Goal: Transaction & Acquisition: Book appointment/travel/reservation

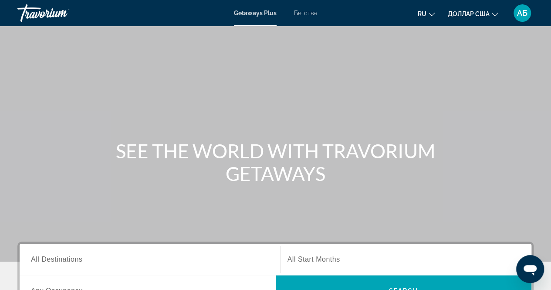
click at [309, 12] on font "Бегства" at bounding box center [305, 13] width 23 height 7
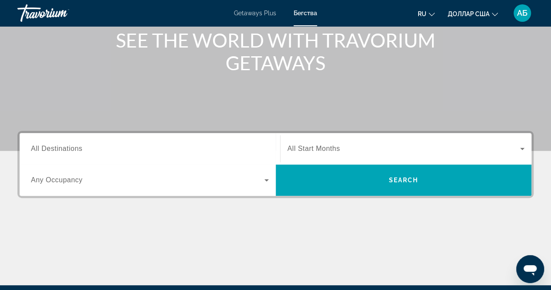
scroll to position [111, 0]
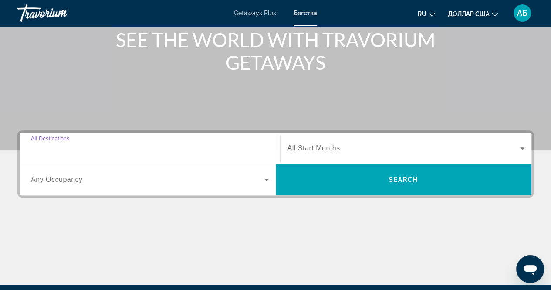
click at [90, 150] on input "Destination All Destinations" at bounding box center [150, 148] width 238 height 10
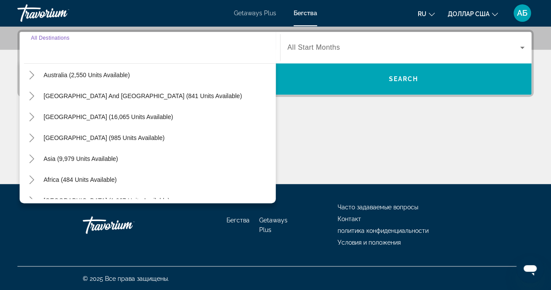
scroll to position [131, 0]
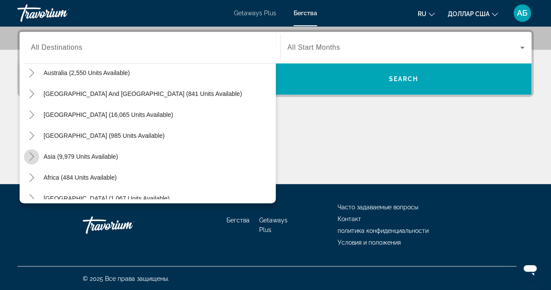
click at [31, 153] on icon "Toggle Asia (9,979 units available)" at bounding box center [31, 156] width 5 height 9
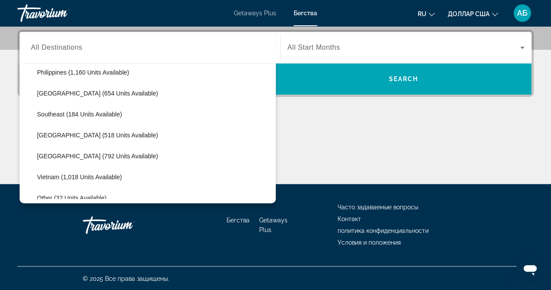
scroll to position [428, 0]
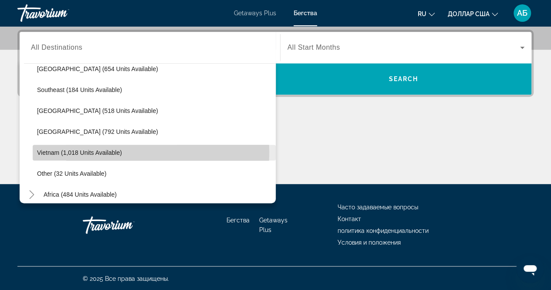
click at [57, 150] on span "Vietnam (1,018 units available)" at bounding box center [79, 152] width 85 height 7
type input "**********"
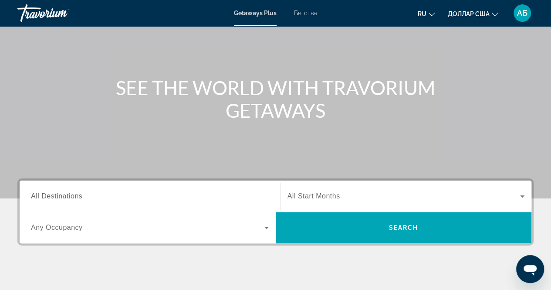
scroll to position [64, 0]
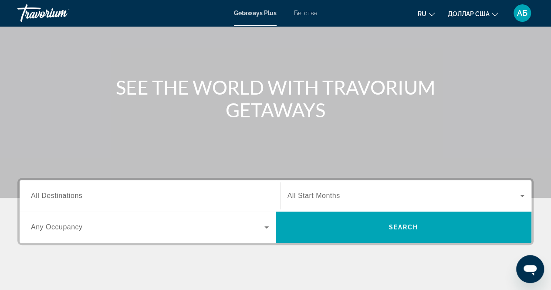
click at [50, 195] on span "All Destinations" at bounding box center [56, 195] width 51 height 7
click at [50, 195] on input "Destination All Destinations" at bounding box center [150, 196] width 238 height 10
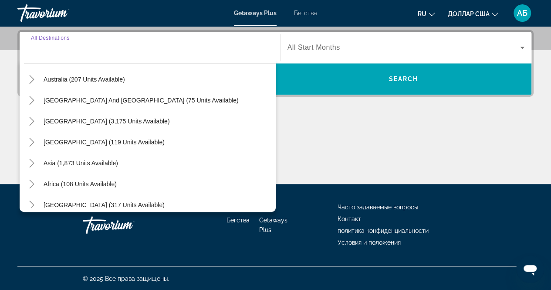
scroll to position [134, 0]
click at [31, 161] on icon "Toggle Asia (1,873 units available)" at bounding box center [31, 162] width 9 height 9
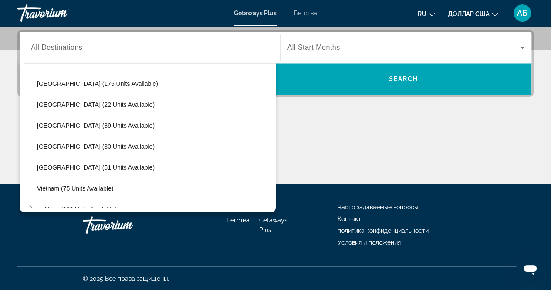
scroll to position [359, 0]
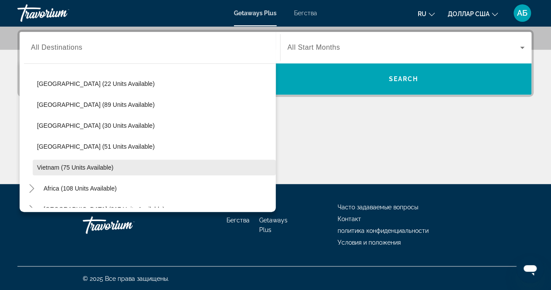
click at [58, 166] on span "Vietnam (75 units available)" at bounding box center [75, 167] width 76 height 7
type input "**********"
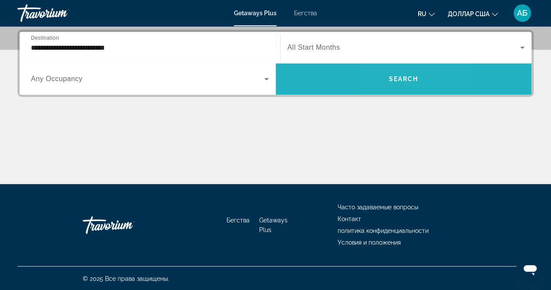
click at [391, 78] on span "Search" at bounding box center [404, 78] width 30 height 7
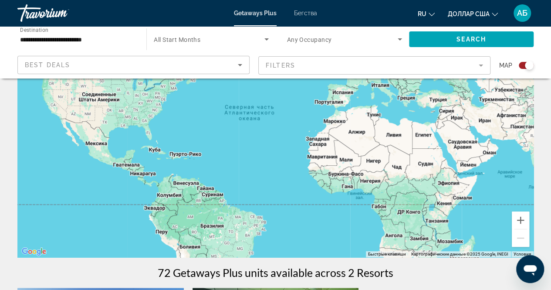
scroll to position [93, 0]
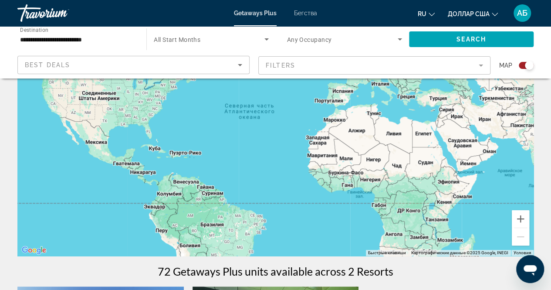
click at [479, 65] on mat-form-field "Filters" at bounding box center [374, 65] width 232 height 18
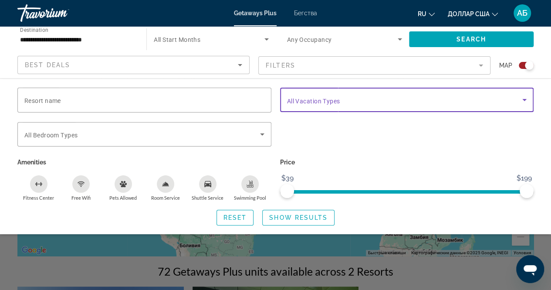
click at [524, 97] on icon "Search widget" at bounding box center [524, 100] width 10 height 10
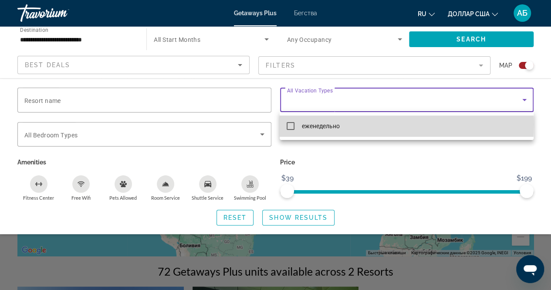
click at [291, 124] on mat-pseudo-checkbox at bounding box center [291, 126] width 8 height 8
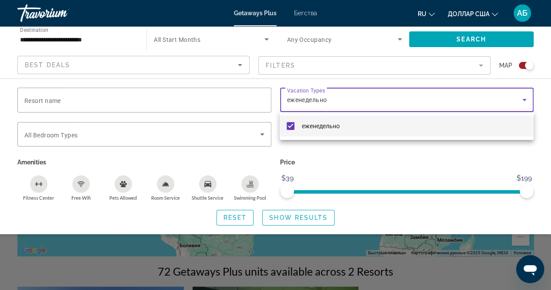
click at [457, 40] on div at bounding box center [275, 145] width 551 height 290
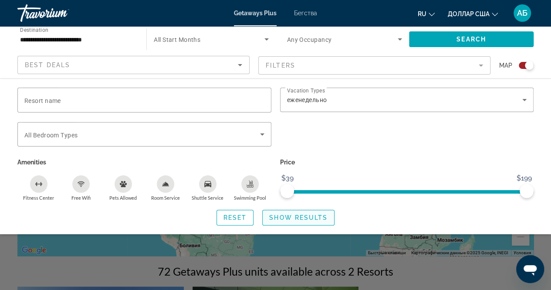
click at [289, 217] on span "Show Results" at bounding box center [298, 217] width 58 height 7
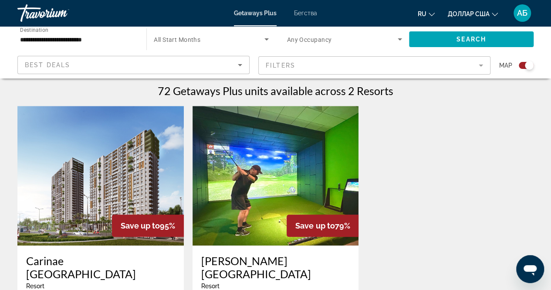
scroll to position [284, 0]
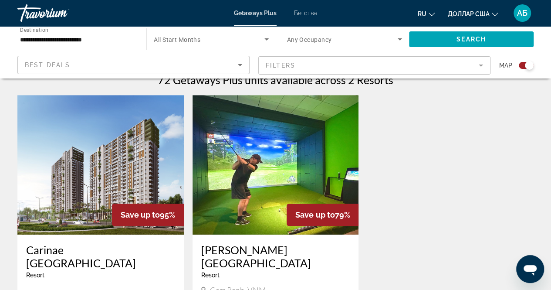
click at [275, 161] on img "Основное содержание" at bounding box center [276, 164] width 166 height 139
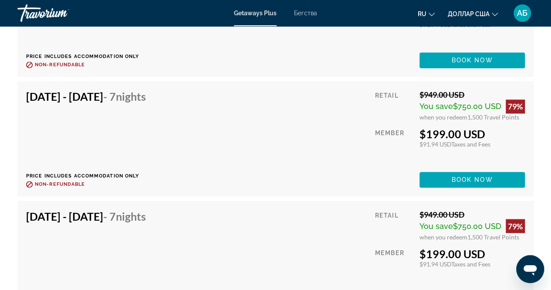
scroll to position [2422, 0]
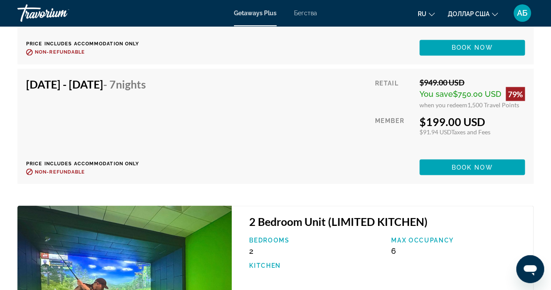
click at [153, 105] on div "[DATE] - [DATE] - 7 Nights Price includes accommodation only Refundable until :…" at bounding box center [89, 126] width 126 height 98
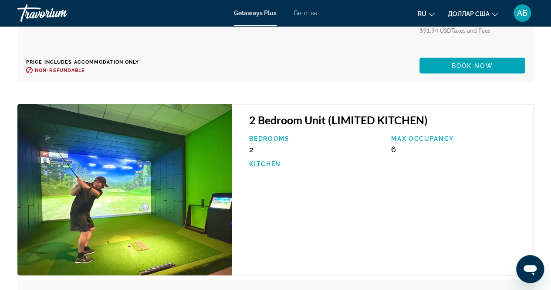
scroll to position [2609, 0]
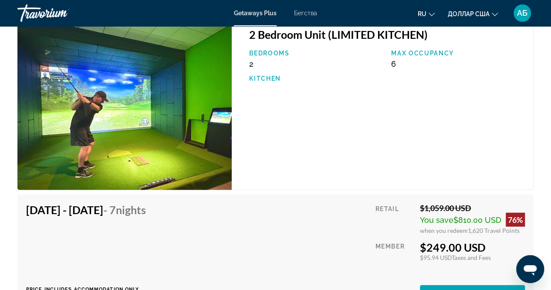
click at [305, 13] on font "Бегства" at bounding box center [305, 13] width 23 height 7
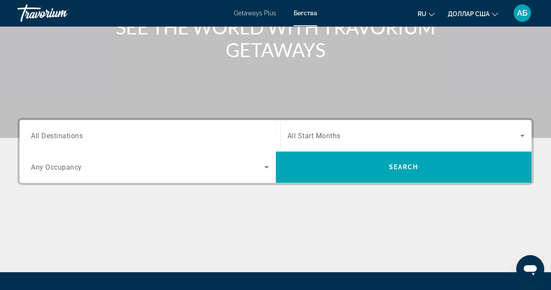
scroll to position [125, 0]
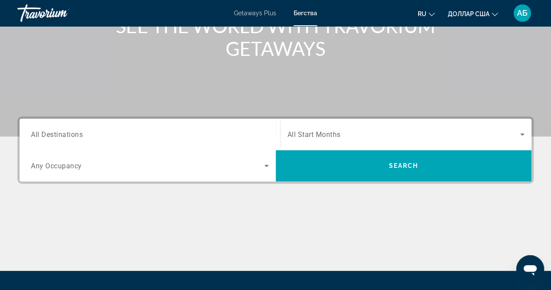
click at [51, 137] on span "All Destinations" at bounding box center [57, 134] width 52 height 8
click at [51, 137] on input "Destination All Destinations" at bounding box center [150, 134] width 238 height 10
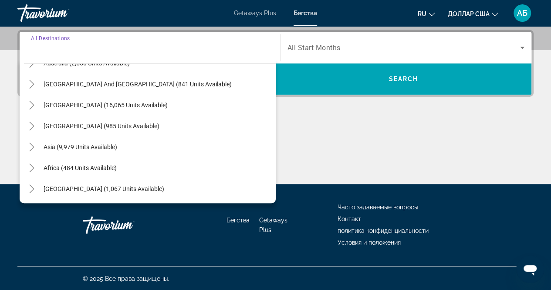
scroll to position [141, 0]
click at [34, 145] on icon "Toggle Asia (9,979 units available)" at bounding box center [31, 146] width 9 height 9
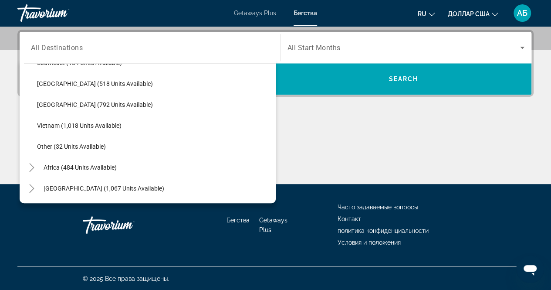
scroll to position [455, 0]
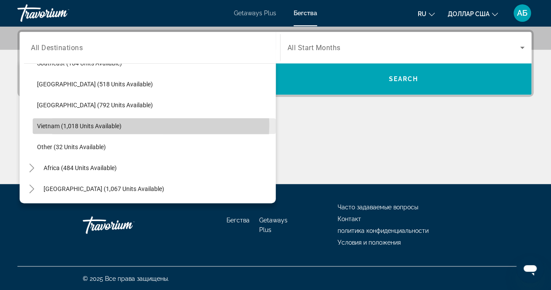
click at [50, 123] on span "Vietnam (1,018 units available)" at bounding box center [79, 125] width 85 height 7
type input "**********"
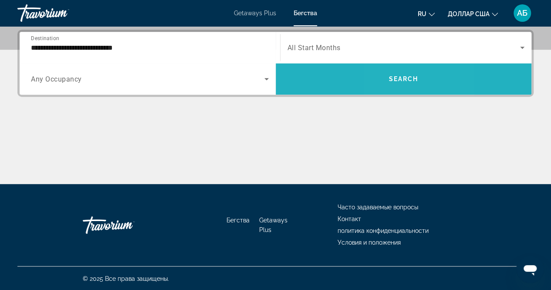
click at [393, 79] on span "Search" at bounding box center [404, 78] width 30 height 7
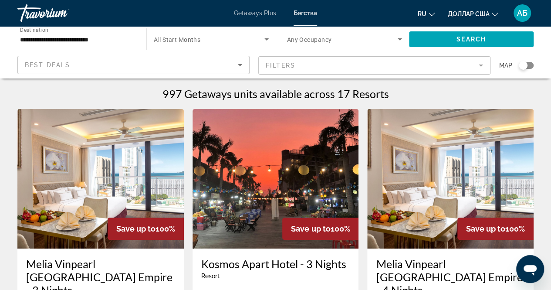
click at [480, 67] on mat-form-field "Filters" at bounding box center [374, 65] width 232 height 18
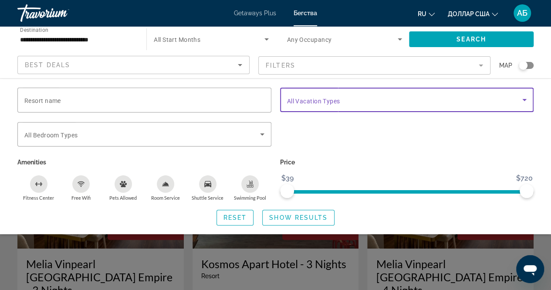
click at [526, 100] on icon "Search widget" at bounding box center [524, 100] width 10 height 10
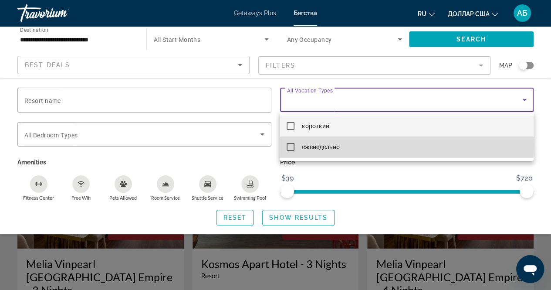
click at [290, 146] on mat-pseudo-checkbox at bounding box center [291, 147] width 8 height 8
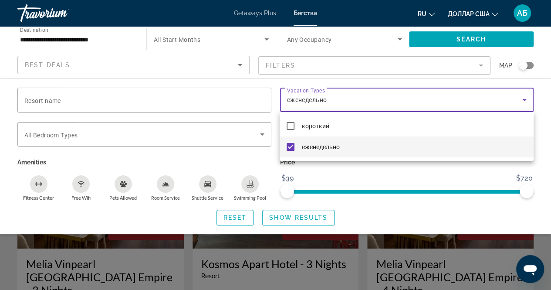
click at [284, 219] on div at bounding box center [275, 145] width 551 height 290
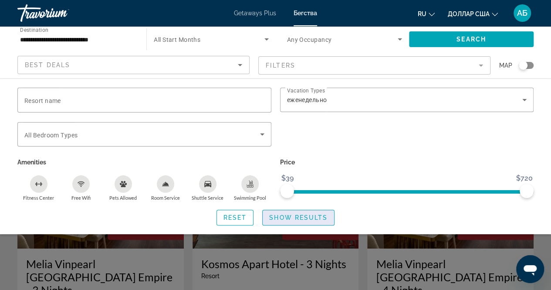
click at [287, 217] on span "Show Results" at bounding box center [298, 217] width 58 height 7
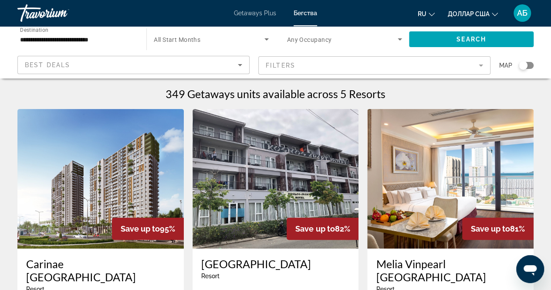
click at [287, 217] on div "Save up to 82%" at bounding box center [323, 228] width 72 height 22
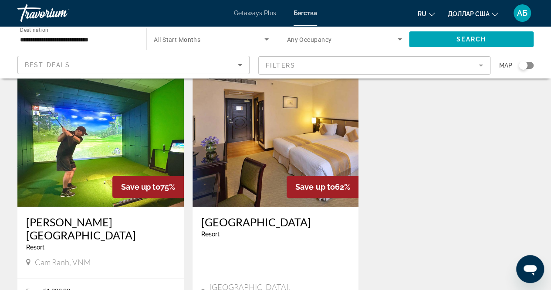
scroll to position [360, 0]
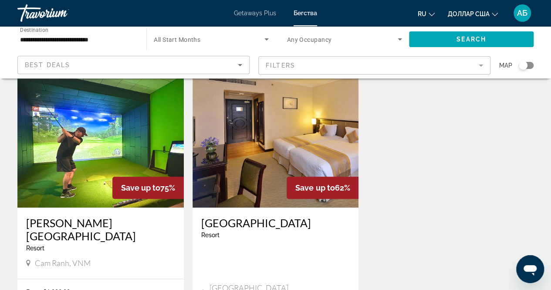
click at [97, 144] on img "Основное содержание" at bounding box center [100, 137] width 166 height 139
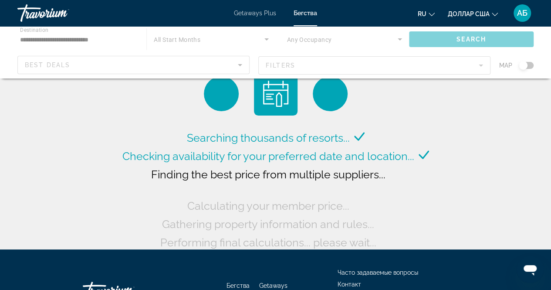
click at [117, 37] on div "Основное содержание" at bounding box center [275, 52] width 551 height 52
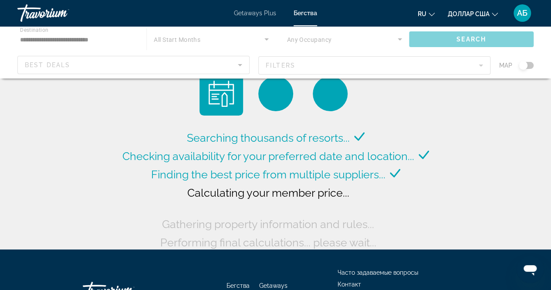
click at [71, 40] on div "Основное содержание" at bounding box center [275, 52] width 551 height 52
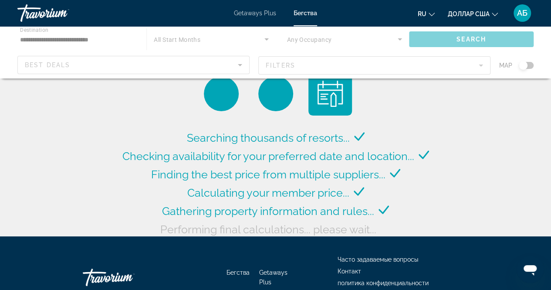
click at [109, 36] on div "Основное содержание" at bounding box center [275, 52] width 551 height 52
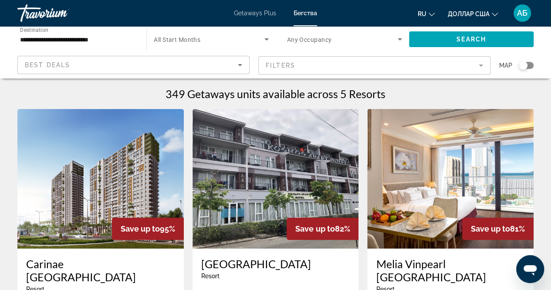
scroll to position [0, 0]
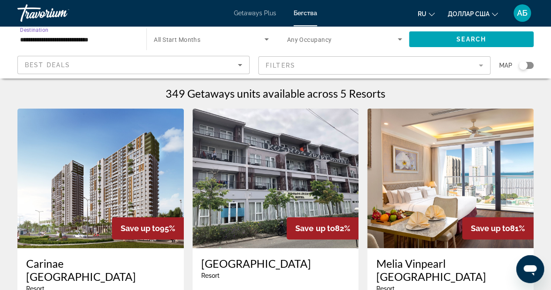
click at [112, 37] on input "**********" at bounding box center [77, 39] width 115 height 10
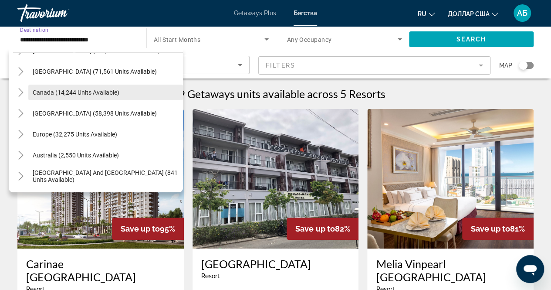
scroll to position [38, 0]
click at [21, 132] on icon "Toggle Europe (32,275 units available)" at bounding box center [20, 133] width 5 height 9
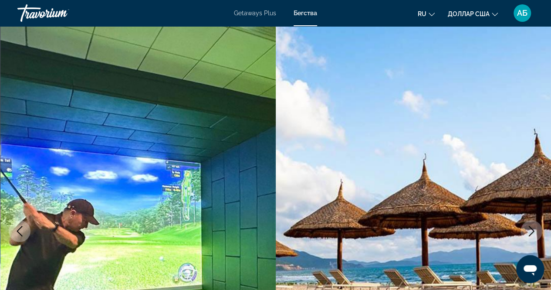
scroll to position [34, 0]
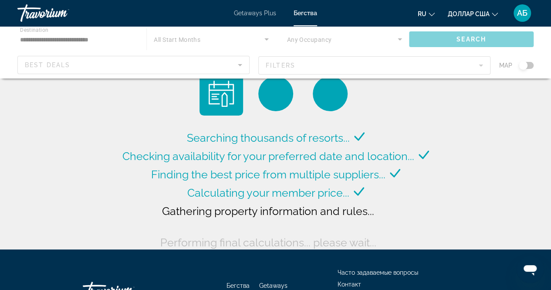
click at [111, 38] on div "Основное содержание" at bounding box center [275, 52] width 551 height 52
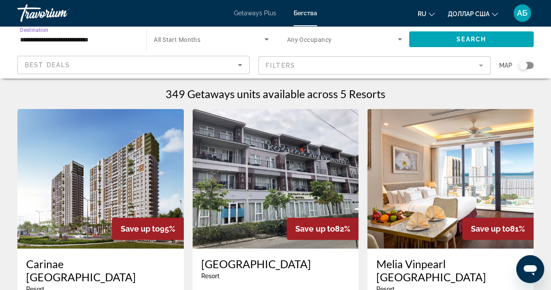
click at [112, 40] on input "**********" at bounding box center [77, 39] width 115 height 10
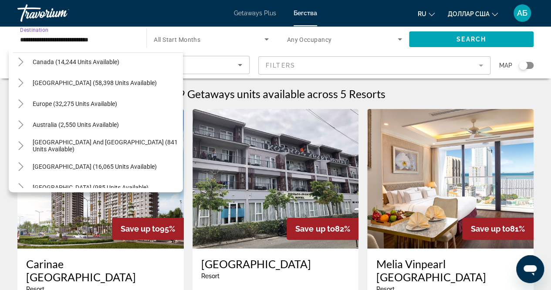
scroll to position [68, 0]
click at [22, 102] on icon "Toggle Europe (32,275 units available)" at bounding box center [21, 103] width 9 height 9
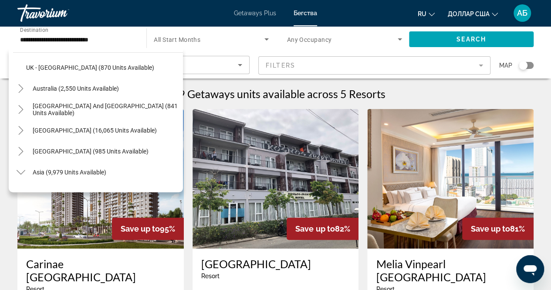
scroll to position [645, 0]
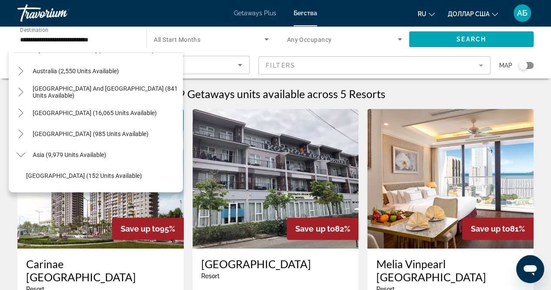
click at [183, 189] on img "Основное содержание" at bounding box center [100, 178] width 166 height 139
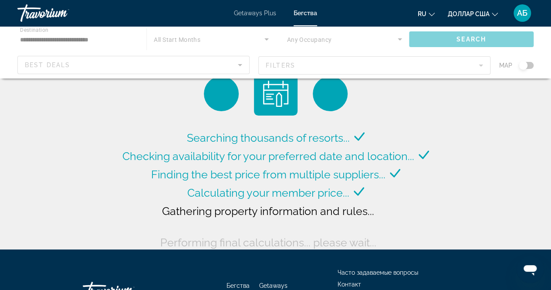
click at [295, 68] on div "Основное содержание" at bounding box center [275, 52] width 551 height 52
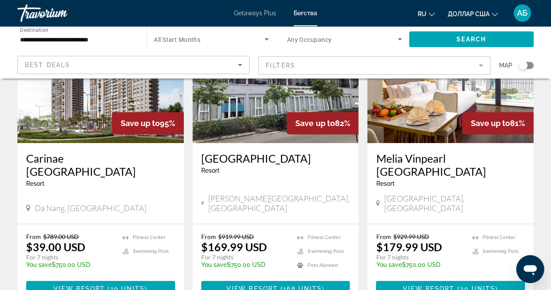
scroll to position [119, 0]
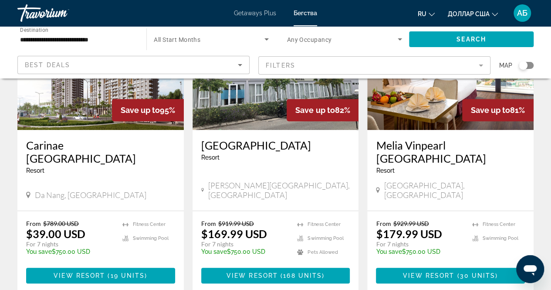
click at [54, 123] on img "Основное содержание" at bounding box center [100, 59] width 166 height 139
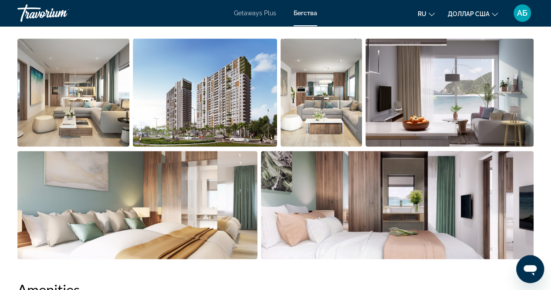
scroll to position [603, 0]
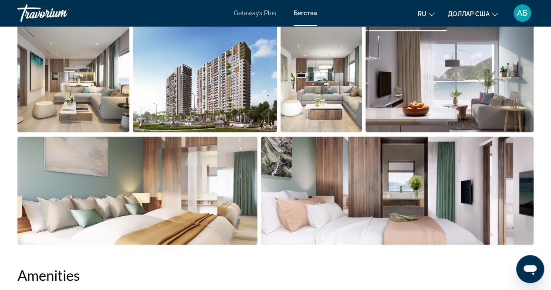
click at [164, 193] on img "Open full-screen image slider" at bounding box center [137, 190] width 240 height 108
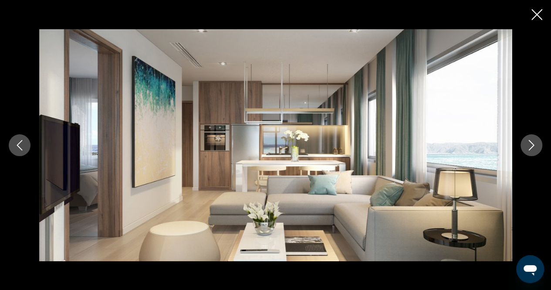
click at [526, 153] on button "Next image" at bounding box center [532, 145] width 22 height 22
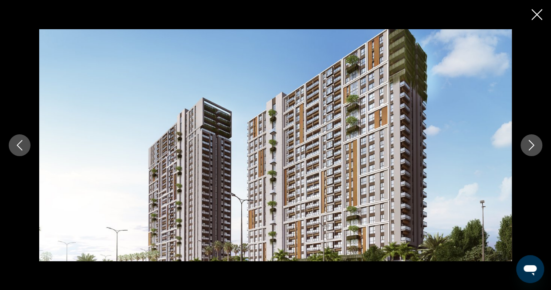
click at [526, 153] on button "Next image" at bounding box center [532, 145] width 22 height 22
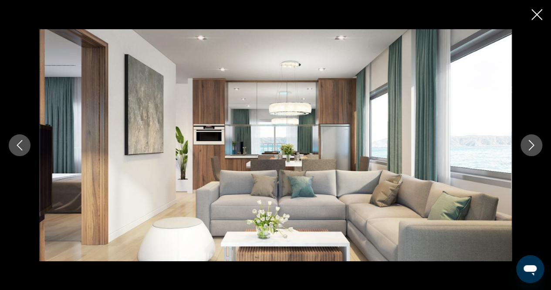
click at [526, 153] on button "Next image" at bounding box center [532, 145] width 22 height 22
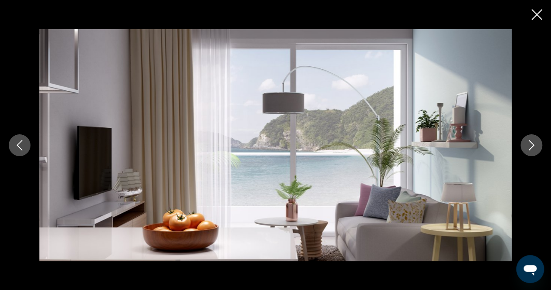
click at [526, 153] on button "Next image" at bounding box center [532, 145] width 22 height 22
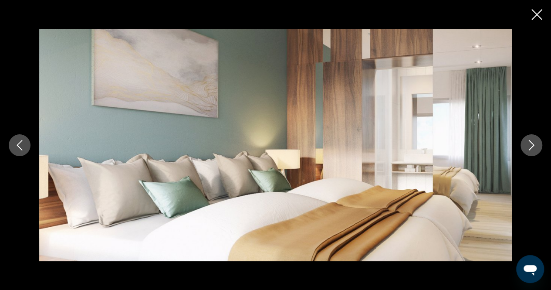
click at [526, 153] on button "Next image" at bounding box center [532, 145] width 22 height 22
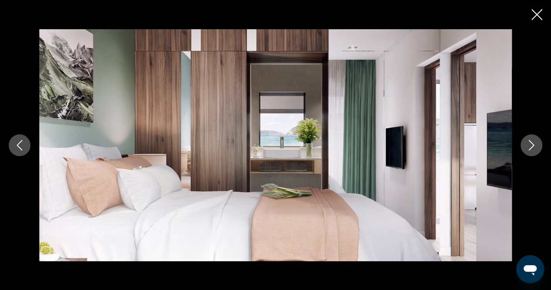
click at [526, 153] on button "Next image" at bounding box center [532, 145] width 22 height 22
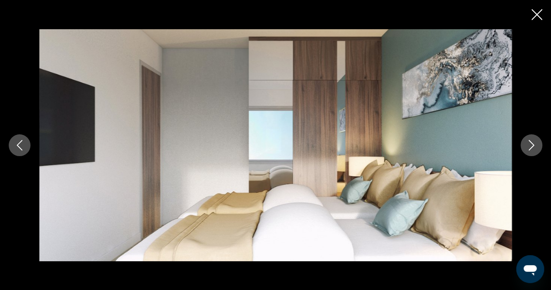
click at [526, 153] on button "Next image" at bounding box center [532, 145] width 22 height 22
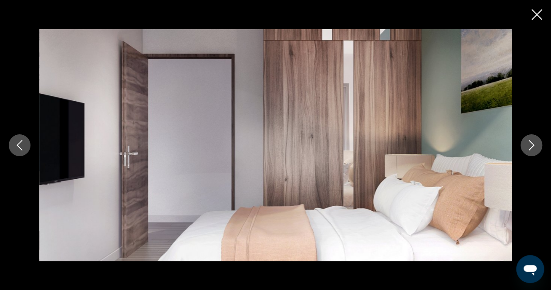
click at [526, 153] on button "Next image" at bounding box center [532, 145] width 22 height 22
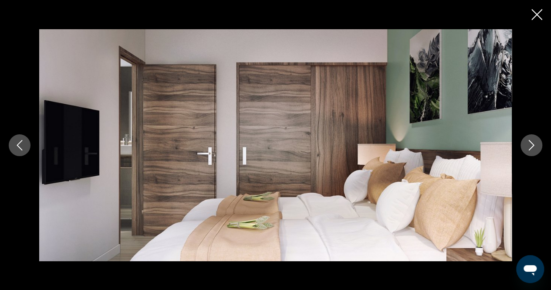
click at [526, 153] on button "Next image" at bounding box center [532, 145] width 22 height 22
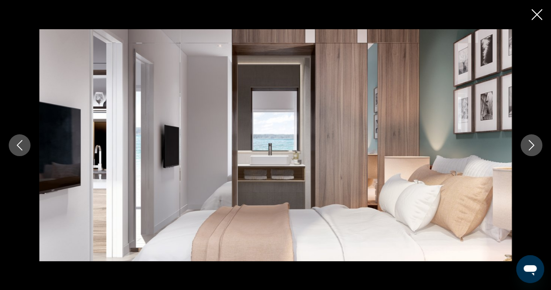
click at [526, 153] on button "Next image" at bounding box center [532, 145] width 22 height 22
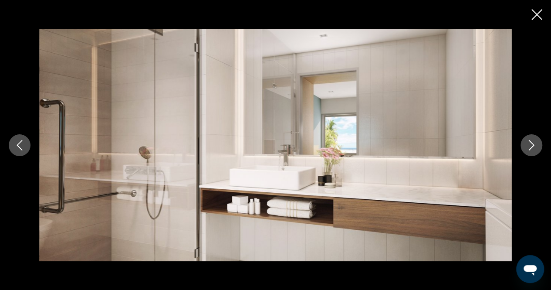
click at [526, 153] on button "Next image" at bounding box center [532, 145] width 22 height 22
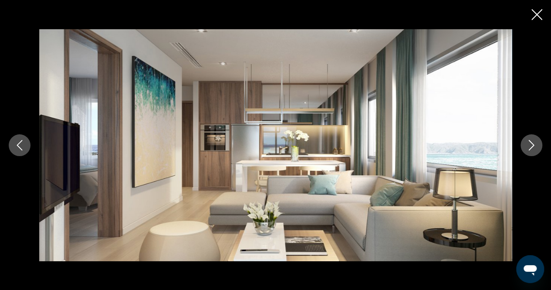
click at [526, 153] on button "Next image" at bounding box center [532, 145] width 22 height 22
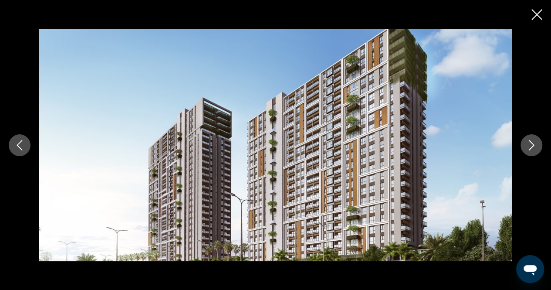
click at [526, 153] on button "Next image" at bounding box center [532, 145] width 22 height 22
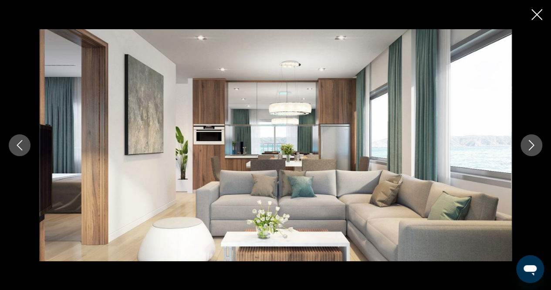
click at [526, 153] on button "Next image" at bounding box center [532, 145] width 22 height 22
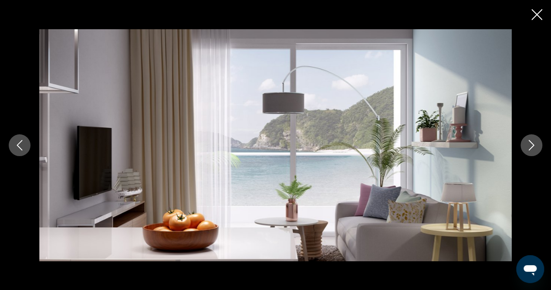
click at [526, 153] on button "Next image" at bounding box center [532, 145] width 22 height 22
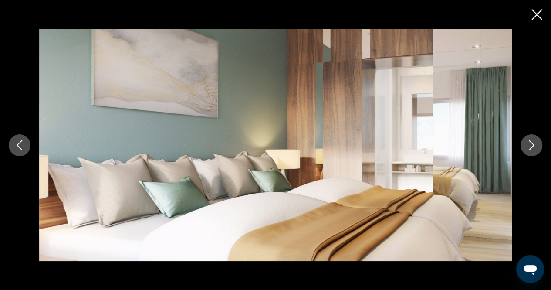
click at [526, 153] on button "Next image" at bounding box center [532, 145] width 22 height 22
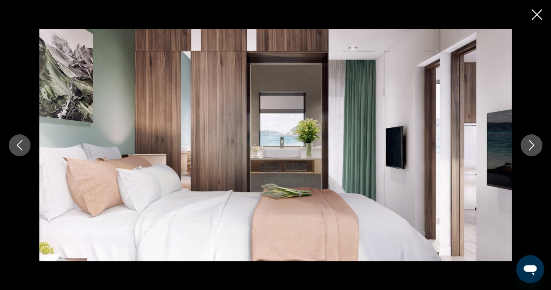
click at [526, 153] on button "Next image" at bounding box center [532, 145] width 22 height 22
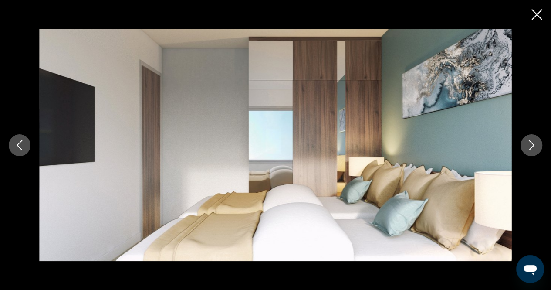
click at [534, 16] on icon "Close slideshow" at bounding box center [537, 14] width 11 height 11
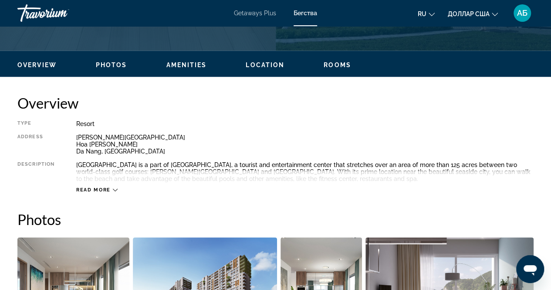
scroll to position [346, 0]
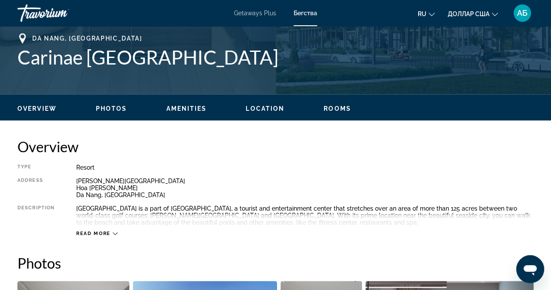
click at [113, 234] on icon "Основное содержание" at bounding box center [115, 233] width 5 height 5
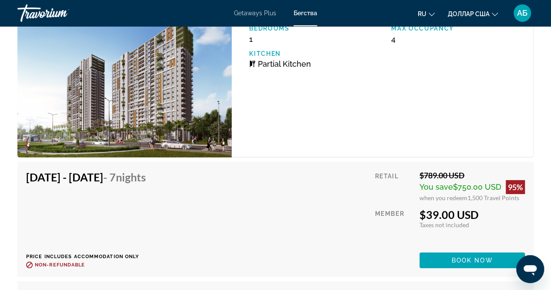
scroll to position [1515, 0]
